Goal: Check status: Check status

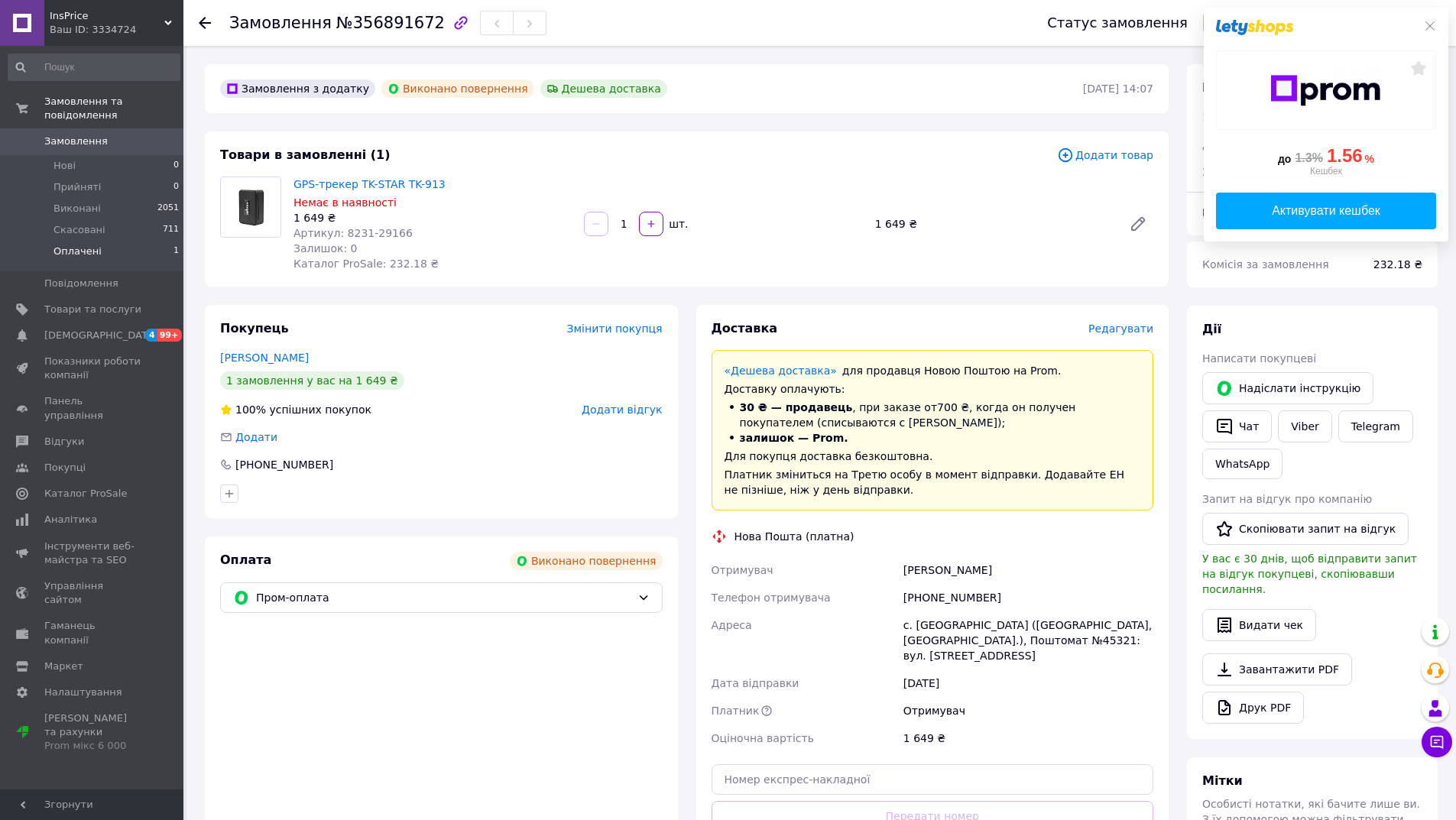
click at [74, 245] on span "Оплачені" at bounding box center [77, 252] width 48 height 14
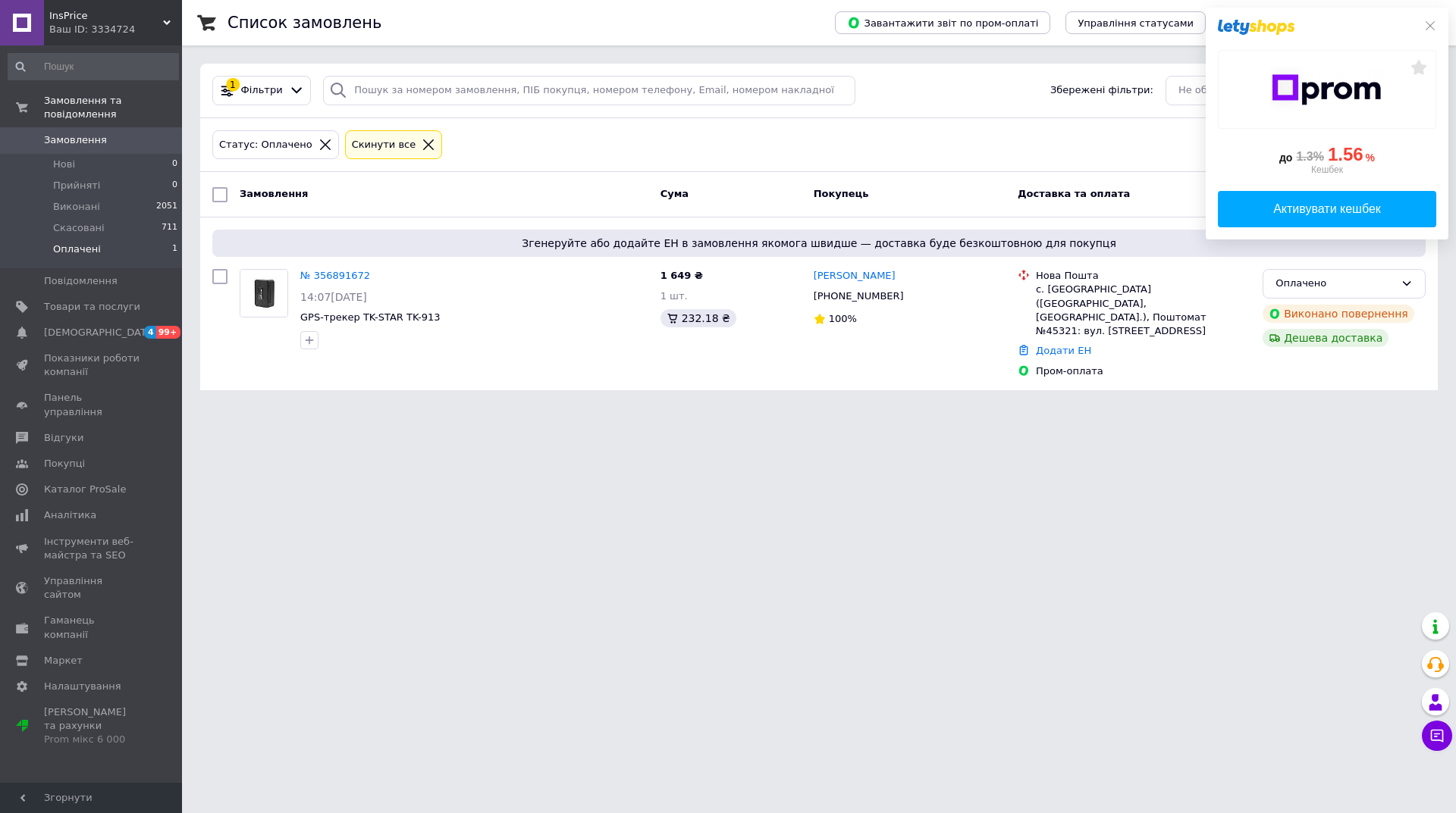
click at [938, 408] on html "InsPrice Ваш ID: 3334724 Сайт InsPrice Кабінет покупця Перевірити стан системи …" at bounding box center [728, 204] width 1456 height 408
click at [867, 408] on html "InsPrice Ваш ID: 3334724 Сайт InsPrice Кабінет покупця Перевірити стан системи …" at bounding box center [728, 204] width 1456 height 408
click at [314, 276] on link "№ 356891672" at bounding box center [335, 275] width 70 height 11
click at [327, 278] on link "№ 356891672" at bounding box center [335, 275] width 70 height 11
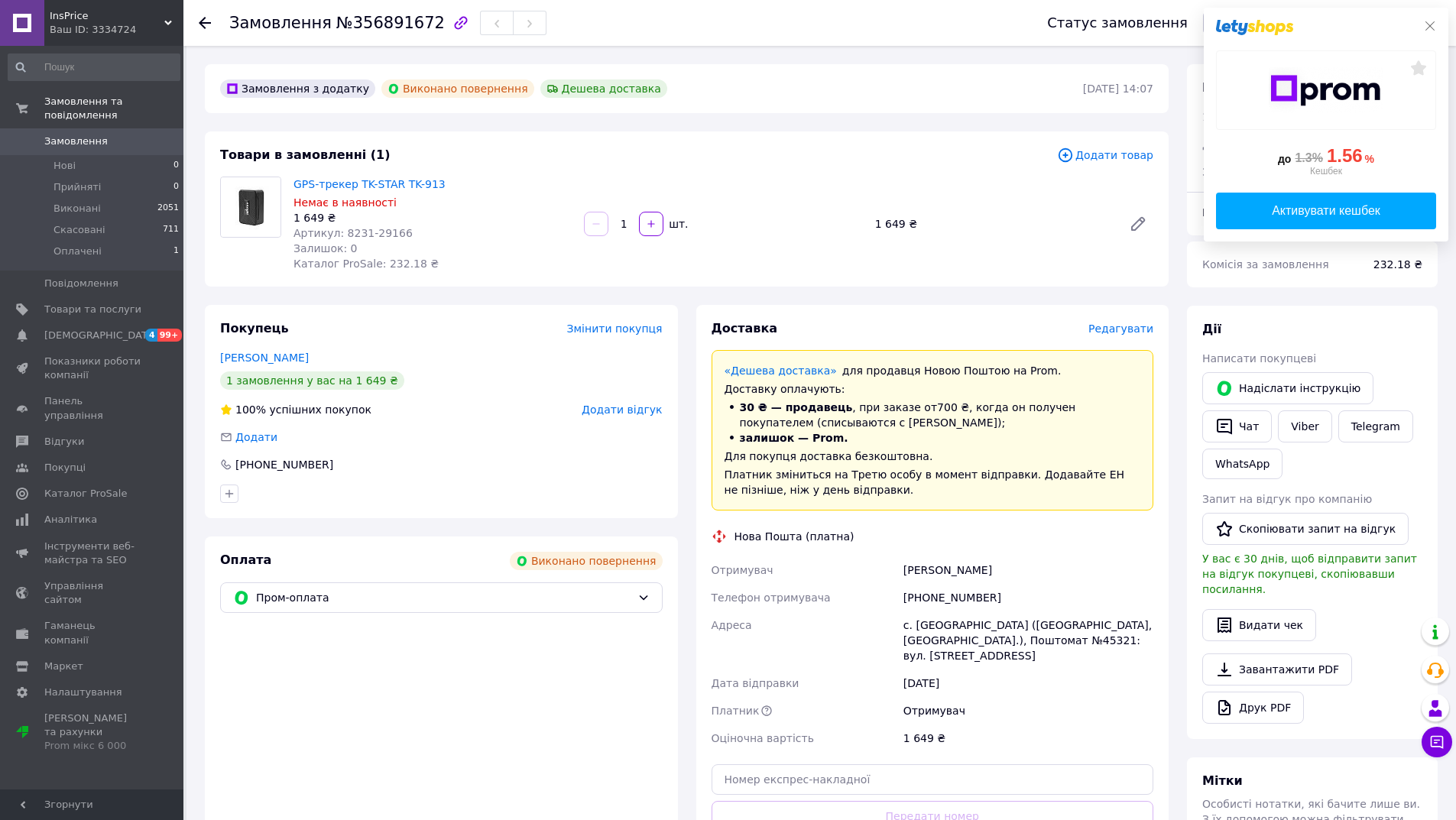
click at [1434, 25] on icon at bounding box center [1430, 26] width 12 height 12
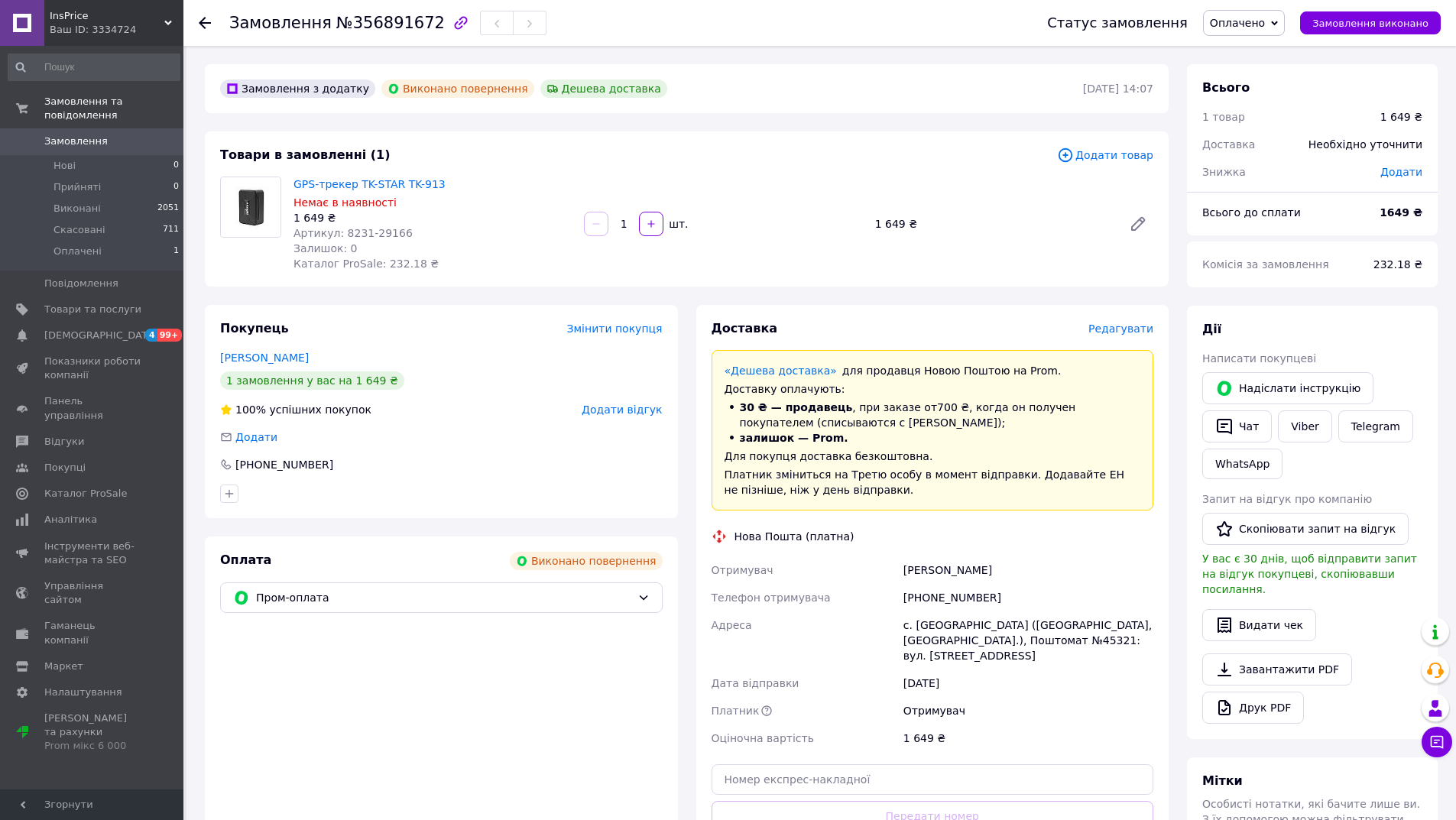
click at [987, 89] on div "Замовлення з додатку Виконано повернення [PERSON_NAME] доставка" at bounding box center [650, 89] width 866 height 25
